Goal: Information Seeking & Learning: Compare options

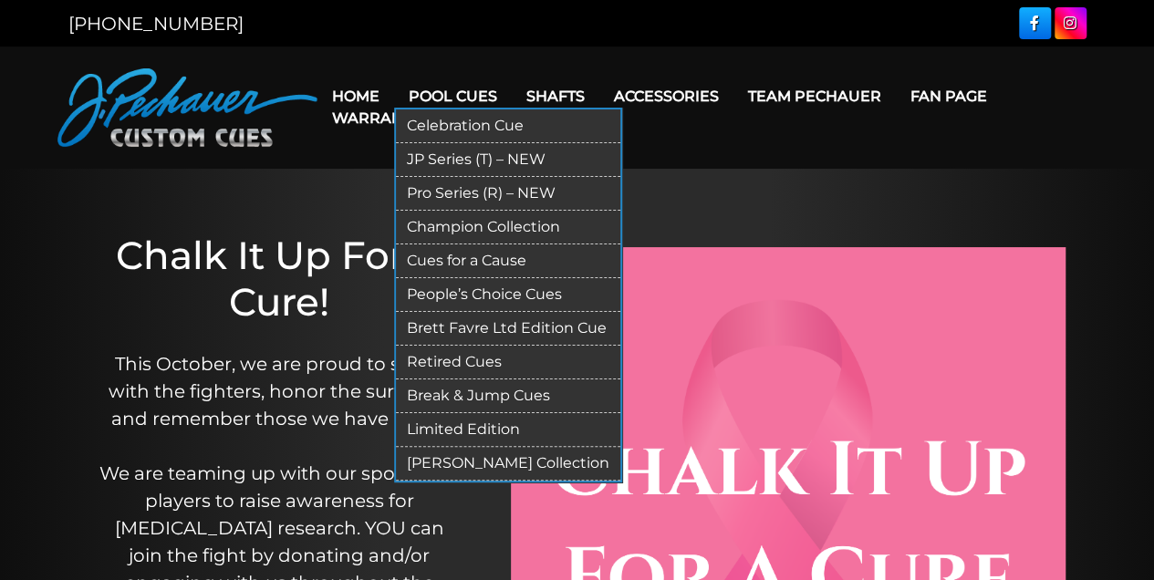
click at [449, 124] on link "Celebration Cue" at bounding box center [508, 127] width 224 height 34
click at [462, 326] on link "Brett Favre Ltd Edition Cue" at bounding box center [508, 329] width 224 height 34
click at [440, 425] on link "Limited Edition" at bounding box center [508, 430] width 224 height 34
click at [422, 192] on link "Pro Series (R) – NEW" at bounding box center [508, 194] width 224 height 34
click at [468, 159] on link "JP Series (T) – NEW" at bounding box center [508, 160] width 224 height 34
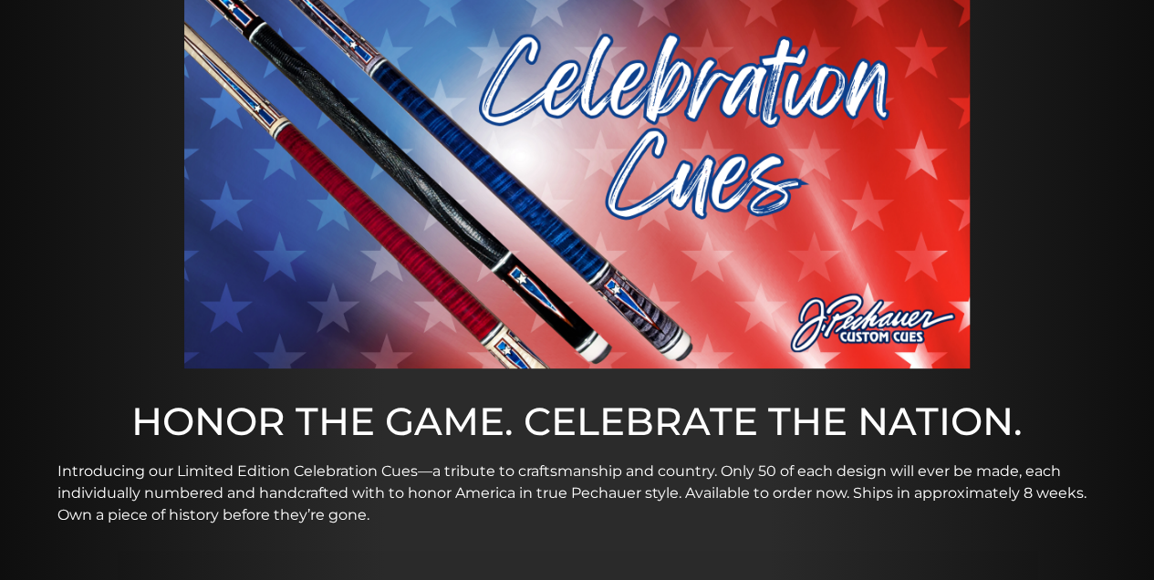
scroll to position [183, 0]
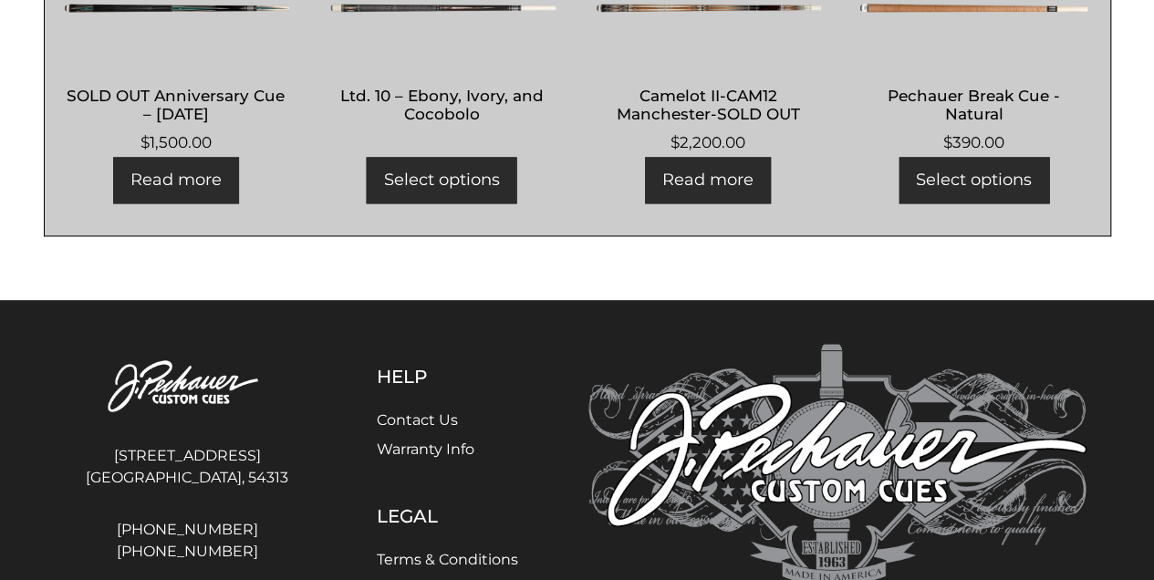
scroll to position [1216, 0]
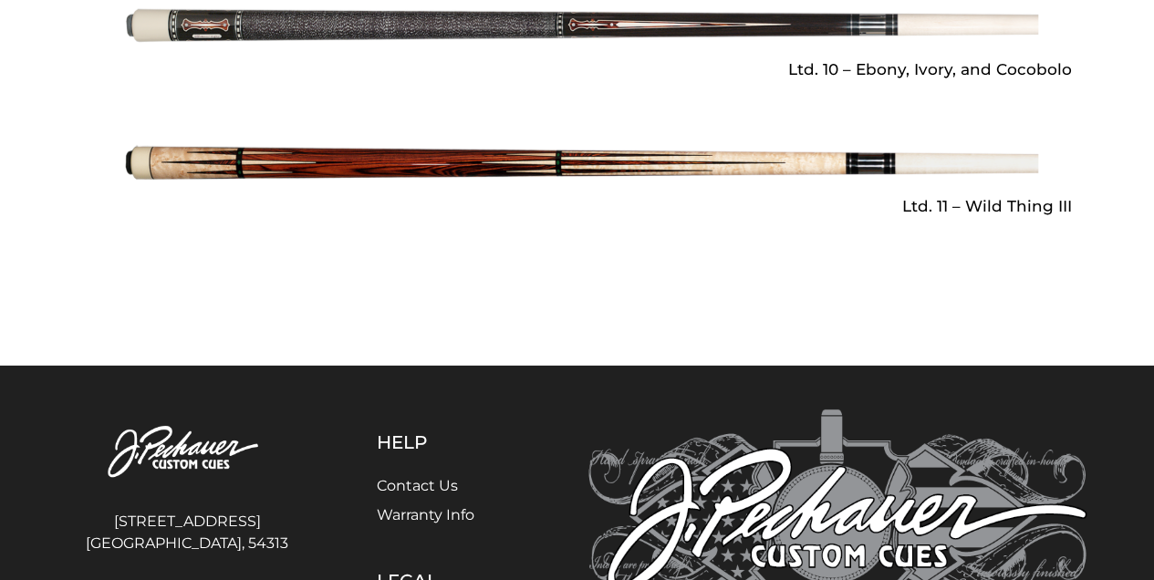
scroll to position [2859, 0]
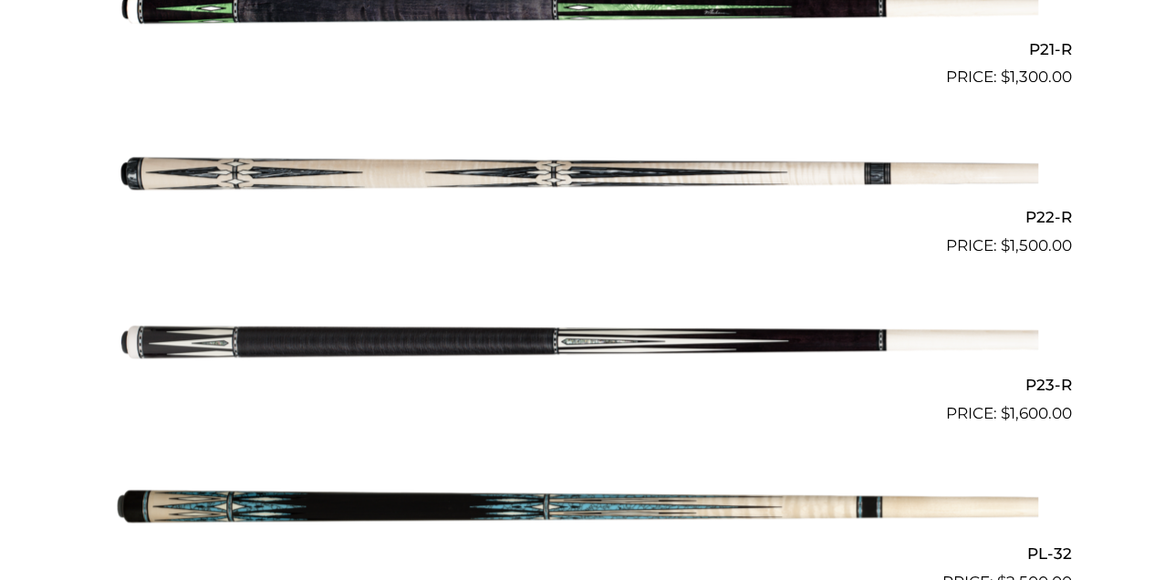
scroll to position [4015, 0]
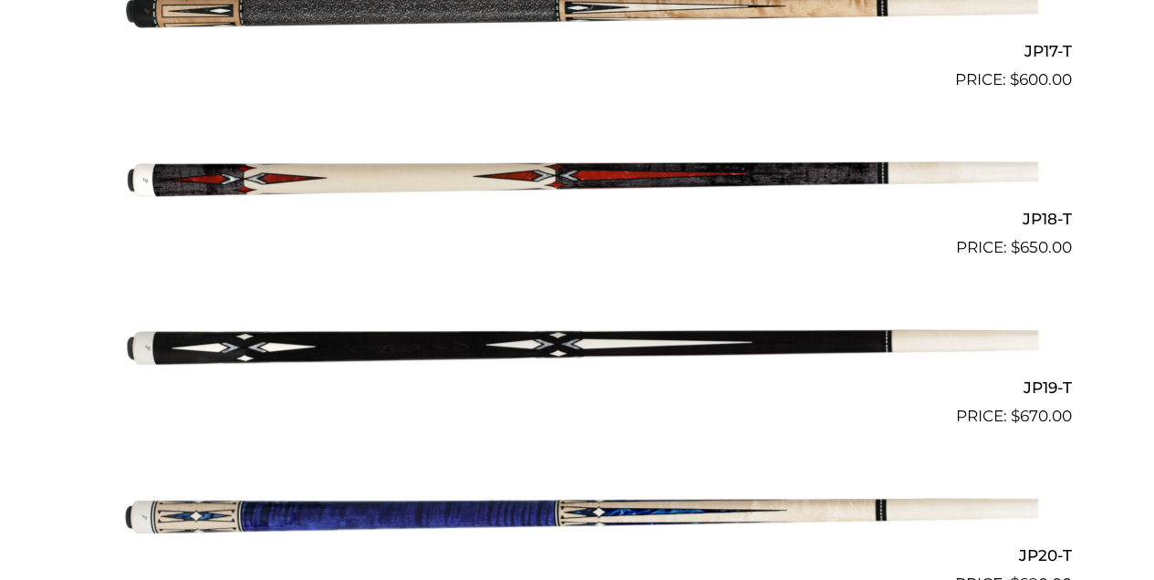
scroll to position [3345, 0]
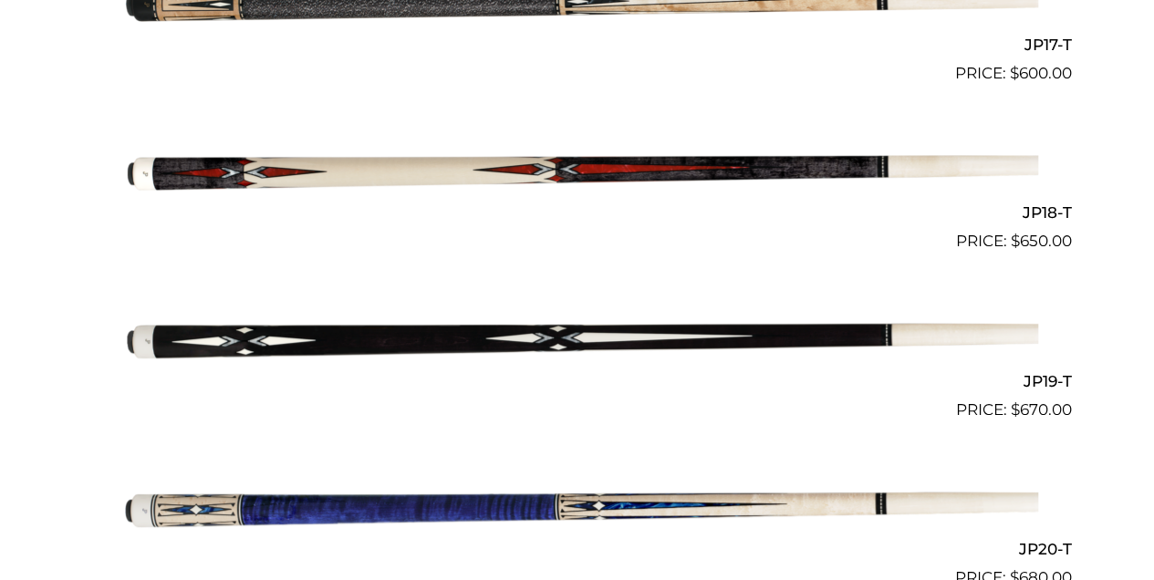
click at [462, 339] on img at bounding box center [578, 337] width 922 height 153
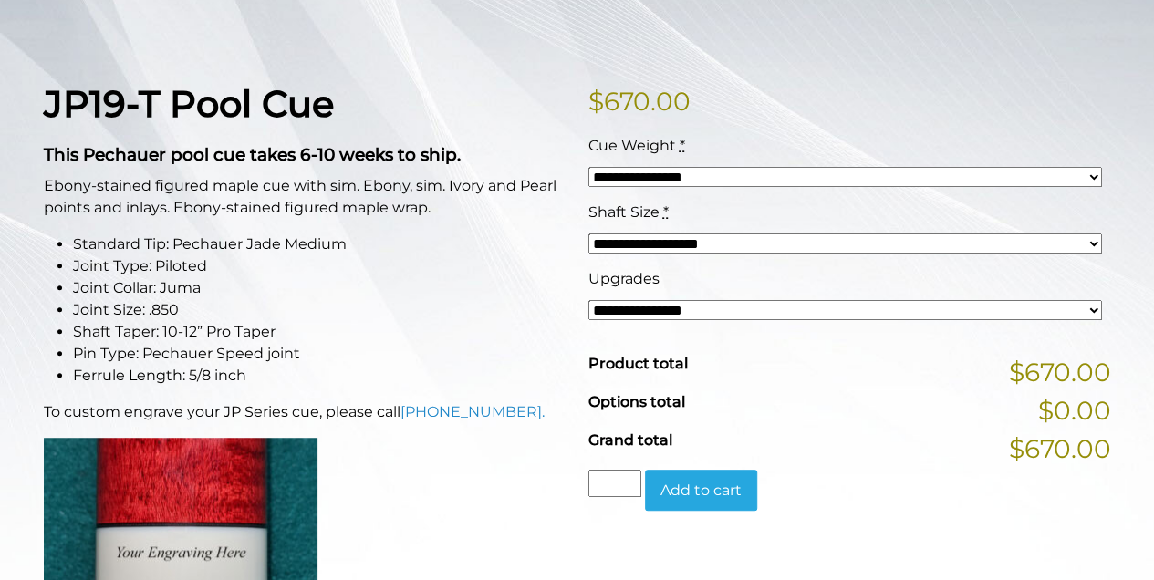
scroll to position [425, 0]
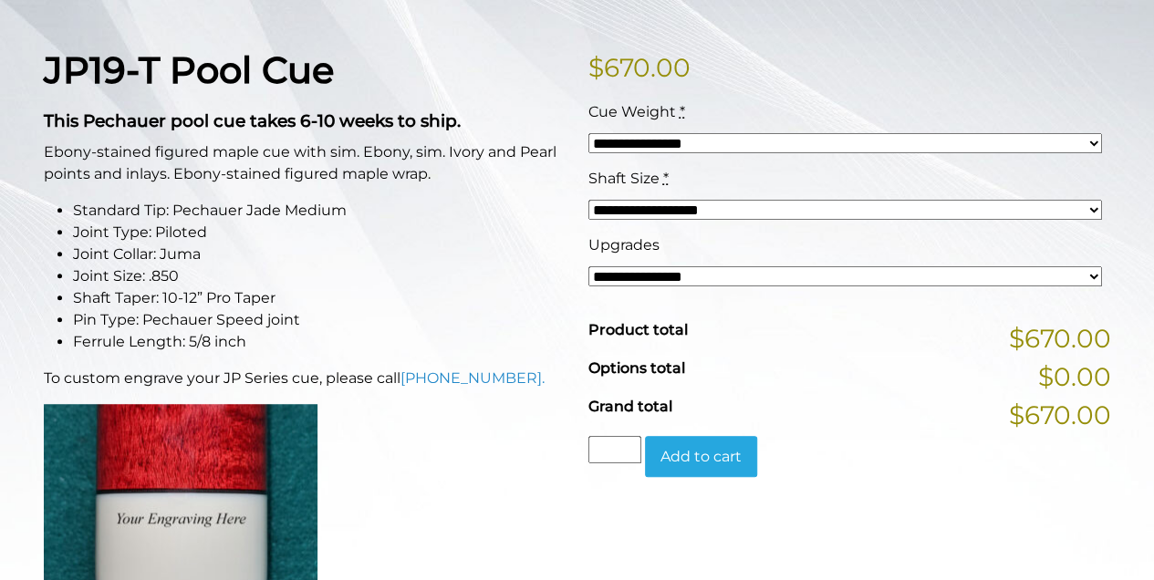
click at [1093, 208] on select "**********" at bounding box center [846, 210] width 514 height 20
select select "*****"
click at [589, 200] on select "**********" at bounding box center [846, 210] width 514 height 20
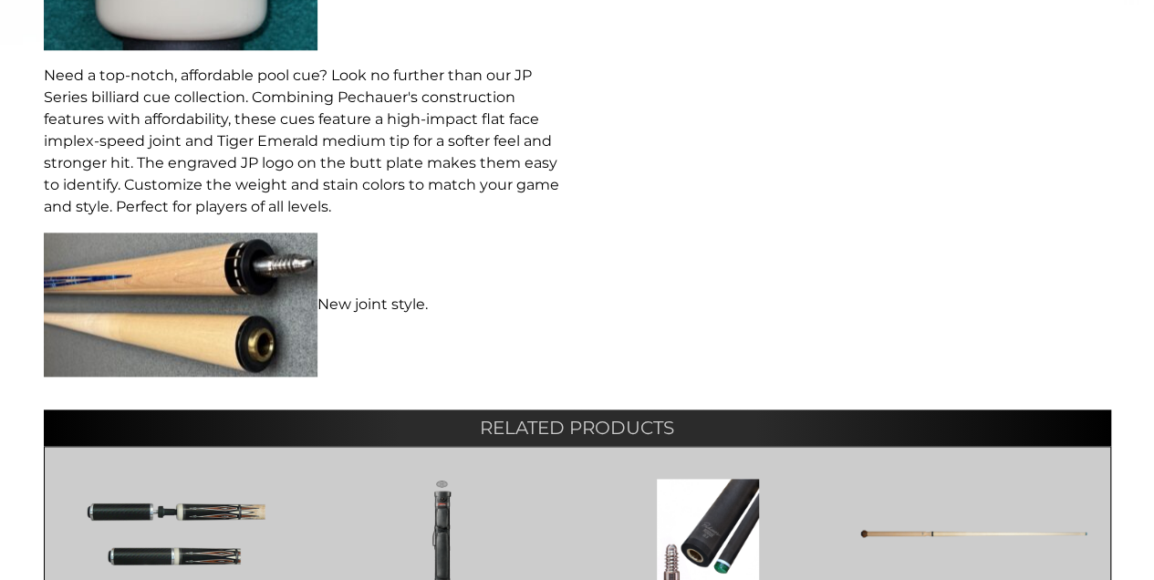
scroll to position [1034, 0]
